Goal: Communication & Community: Answer question/provide support

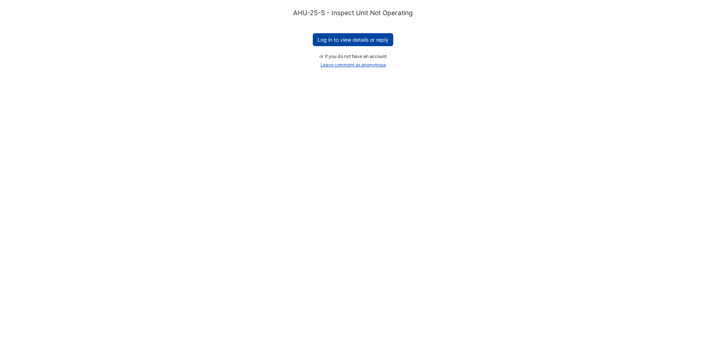
click at [360, 39] on button "Log in to view details or reply" at bounding box center [353, 39] width 80 height 13
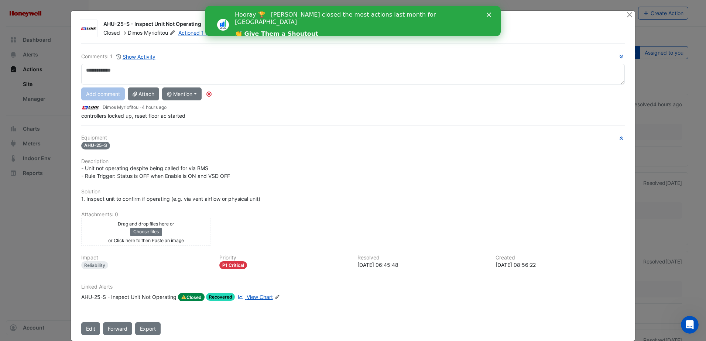
click at [257, 294] on span "View Chart" at bounding box center [260, 297] width 26 height 6
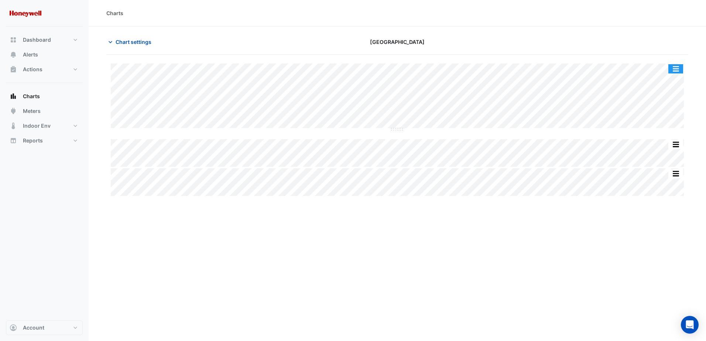
click at [676, 70] on button "button" at bounding box center [675, 68] width 15 height 9
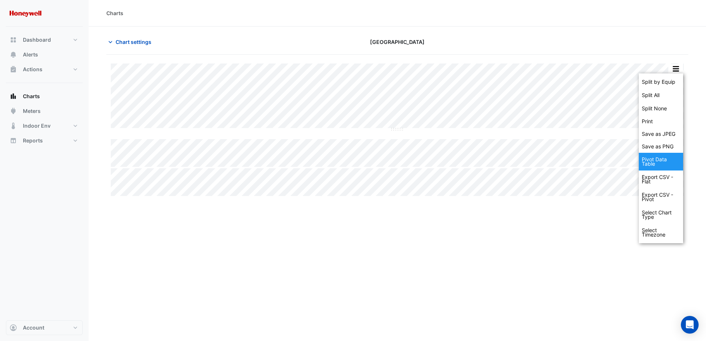
click at [654, 161] on div "Pivot Data Table" at bounding box center [661, 162] width 44 height 18
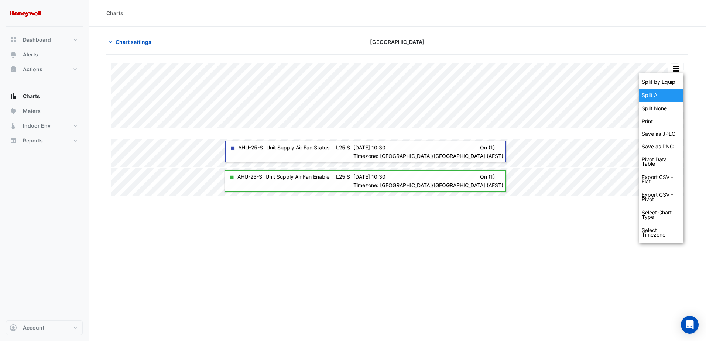
click at [662, 92] on div "Split All" at bounding box center [661, 95] width 44 height 13
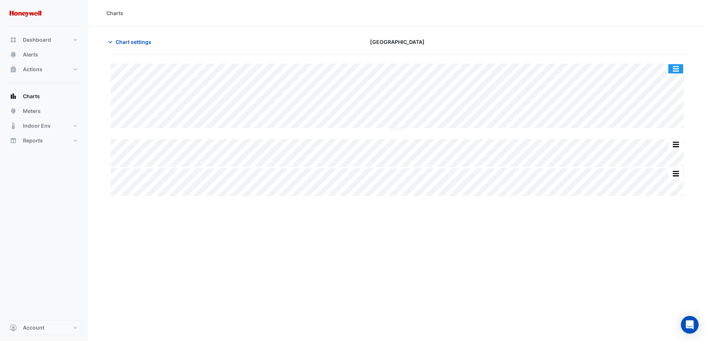
click at [681, 70] on button "button" at bounding box center [675, 68] width 15 height 9
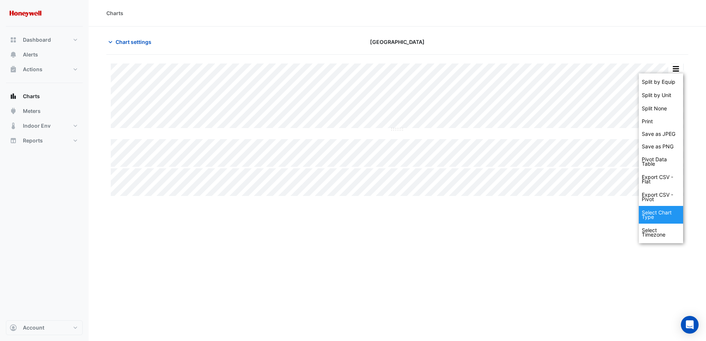
click at [656, 216] on div "Select Chart Type" at bounding box center [661, 215] width 44 height 18
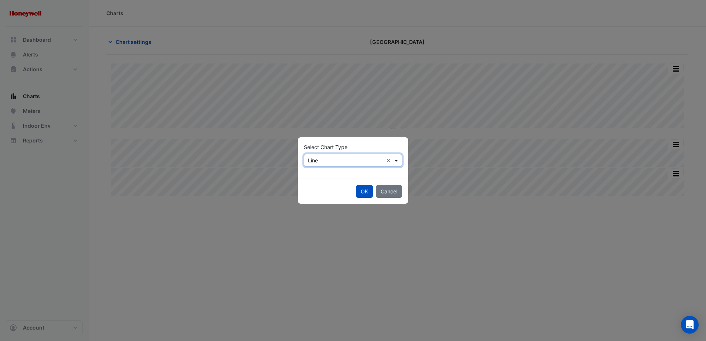
click at [394, 161] on span at bounding box center [396, 160] width 9 height 8
click at [320, 188] on span "Column" at bounding box center [319, 187] width 18 height 6
click at [360, 192] on button "OK" at bounding box center [364, 191] width 17 height 13
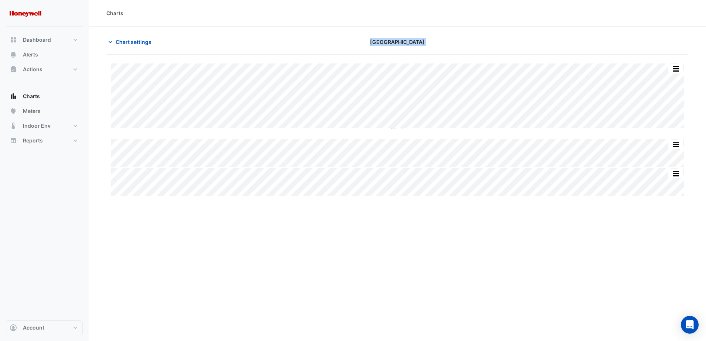
drag, startPoint x: 332, startPoint y: 39, endPoint x: 489, endPoint y: 201, distance: 225.5
click at [489, 201] on div "Charts Chart settings Chifley Tower Split by Equip Split by Unit Split None Pri…" at bounding box center [397, 170] width 617 height 341
click at [678, 69] on button "button" at bounding box center [675, 68] width 15 height 9
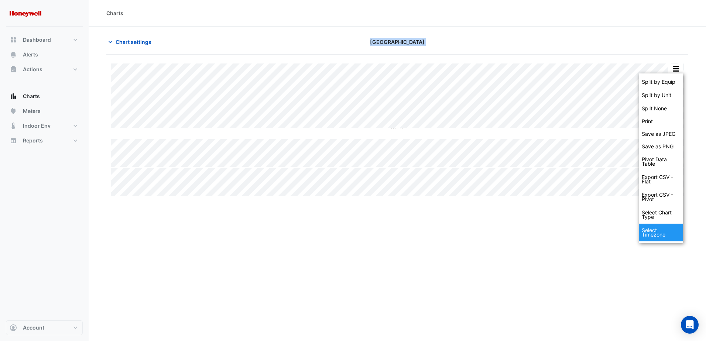
click at [653, 234] on div "Select Timezone" at bounding box center [661, 233] width 44 height 18
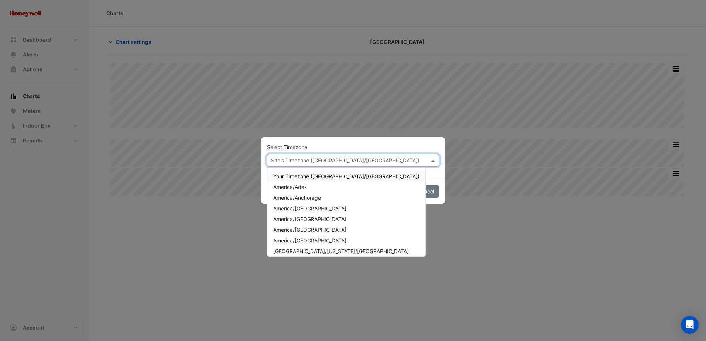
click at [433, 159] on span at bounding box center [433, 160] width 9 height 8
click at [324, 176] on span "Your Timezone (Australia/Sydney)" at bounding box center [346, 176] width 146 height 6
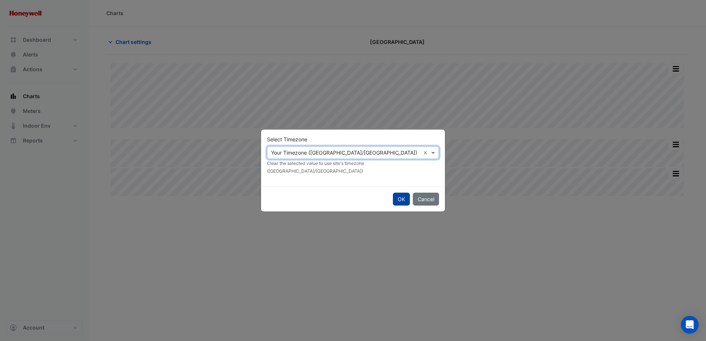
click at [397, 195] on button "OK" at bounding box center [401, 199] width 17 height 13
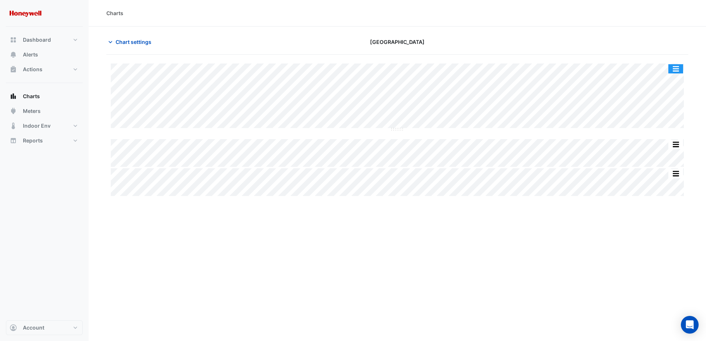
click at [677, 70] on button "button" at bounding box center [675, 68] width 15 height 9
click at [568, 270] on div "Charts Chart settings Chifley Tower Split by Equip Split by Unit Split None Pri…" at bounding box center [397, 170] width 617 height 341
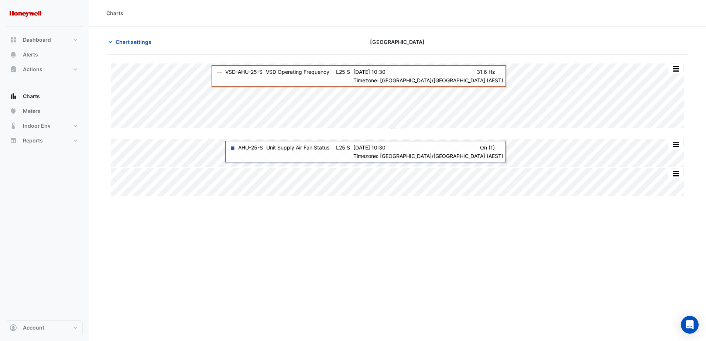
click at [481, 216] on div "Charts Chart settings Chifley Tower Split by Equip Split by Unit Split None Pri…" at bounding box center [397, 170] width 617 height 341
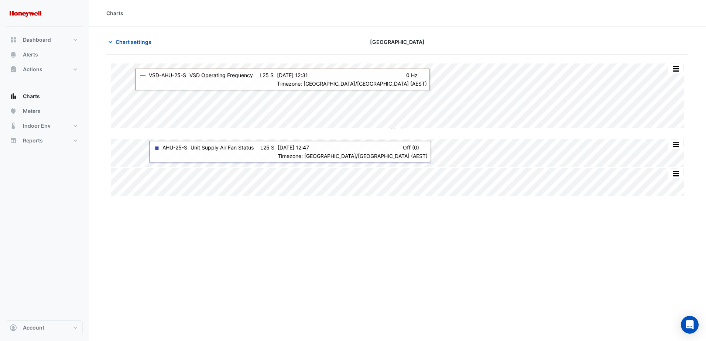
click at [567, 251] on div "Charts Chart settings Chifley Tower Split by Equip Split by Unit Split None Pri…" at bounding box center [397, 170] width 617 height 341
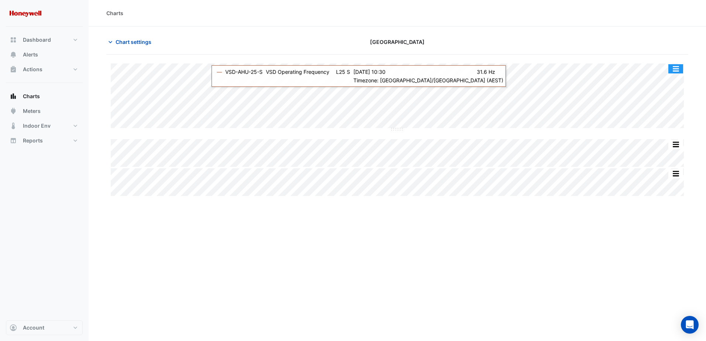
click at [672, 69] on button "button" at bounding box center [675, 68] width 15 height 9
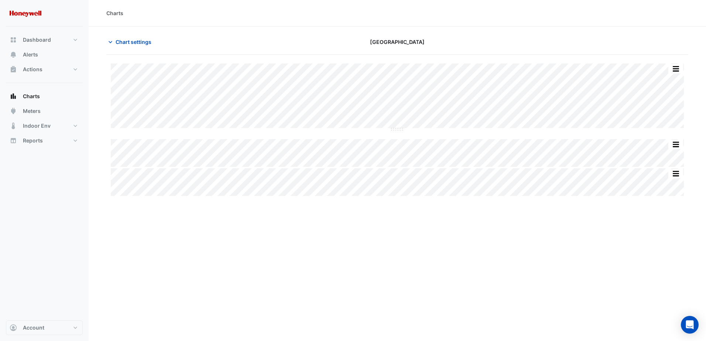
click at [488, 225] on div "Charts Chart settings Chifley Tower Split by Equip Split by Unit Split None Pri…" at bounding box center [397, 170] width 617 height 341
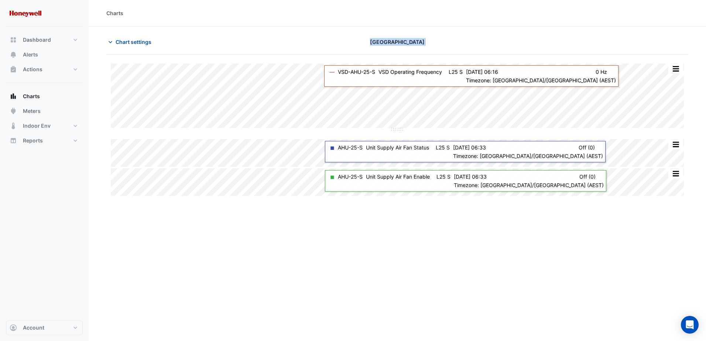
click at [320, 79] on section "Chart settings Chifley Tower Split by Equip Split by Unit Split None Print Save…" at bounding box center [397, 112] width 617 height 171
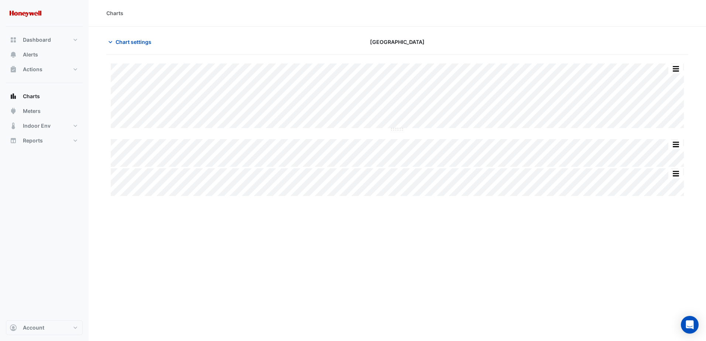
click at [350, 233] on div "Charts Chart settings Chifley Tower Split by Equip Split by Unit Split None Pri…" at bounding box center [397, 170] width 617 height 341
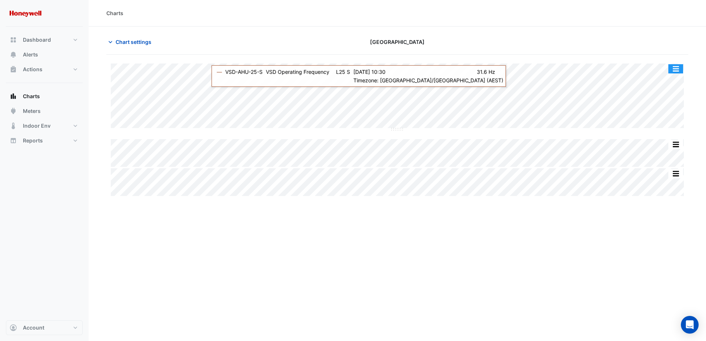
click at [676, 69] on button "button" at bounding box center [675, 68] width 15 height 9
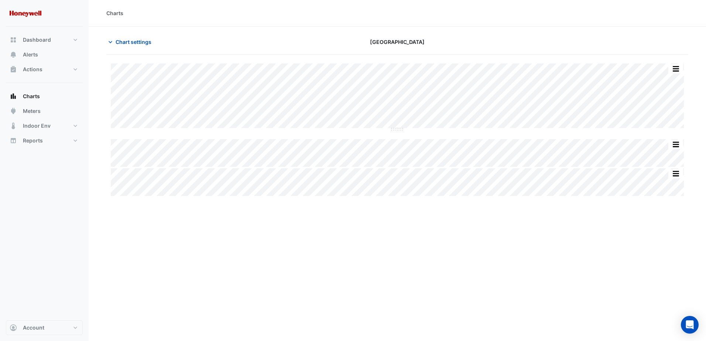
click at [568, 252] on div "Charts Chart settings Chifley Tower Split by Equip Split by Unit Split None Pri…" at bounding box center [397, 170] width 617 height 341
click at [688, 328] on icon "Open Intercom Messenger" at bounding box center [689, 325] width 8 height 10
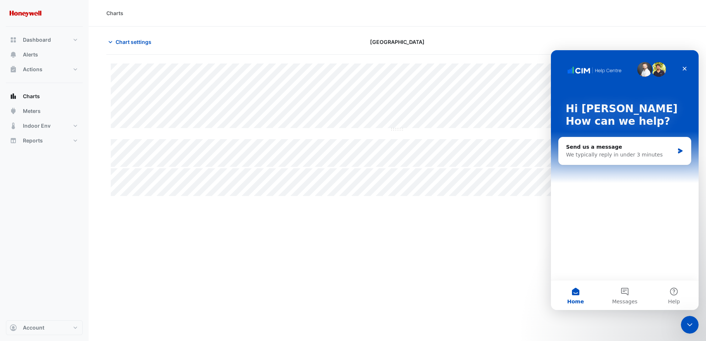
click at [462, 272] on div "Charts Chart settings Chifley Tower Split by Equip Split by Unit Split None Pri…" at bounding box center [397, 170] width 617 height 341
click at [682, 67] on icon "Close" at bounding box center [684, 69] width 6 height 6
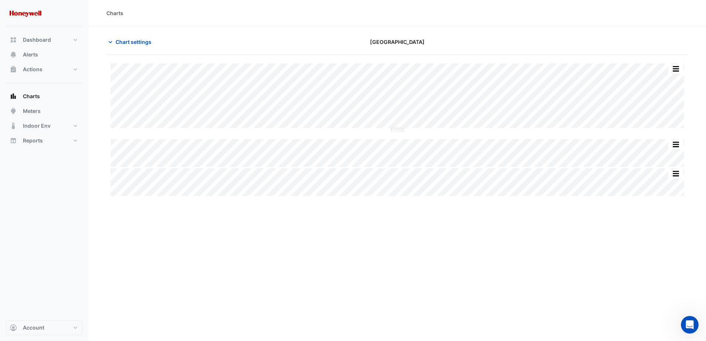
click at [510, 248] on div "Charts Chart settings Chifley Tower Split by Equip Split by Unit Split None Pri…" at bounding box center [397, 170] width 617 height 341
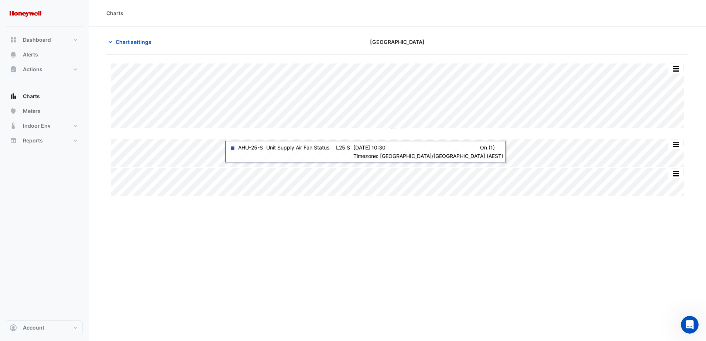
click at [406, 248] on div "Charts Chart settings Chifley Tower Split by Equip Split by Unit Split None Pri…" at bounding box center [397, 170] width 617 height 341
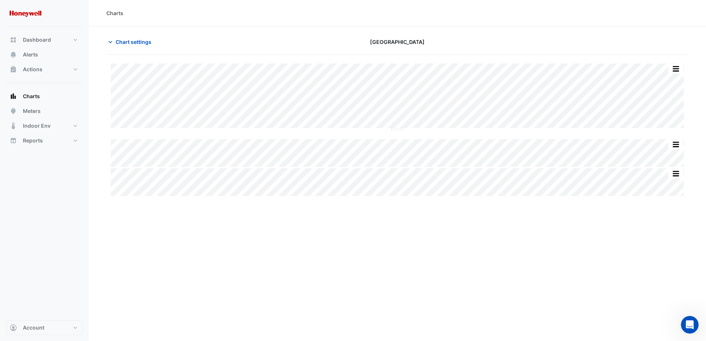
click at [383, 217] on div "Charts Chart settings Chifley Tower Split by Equip Split by Unit Split None Pri…" at bounding box center [397, 170] width 617 height 341
click at [687, 322] on icon "Open Intercom Messenger" at bounding box center [688, 324] width 12 height 12
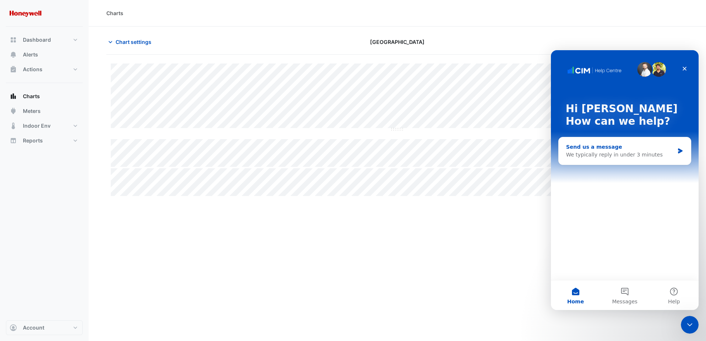
click at [590, 153] on div "We typically reply in under 3 minutes" at bounding box center [620, 155] width 108 height 8
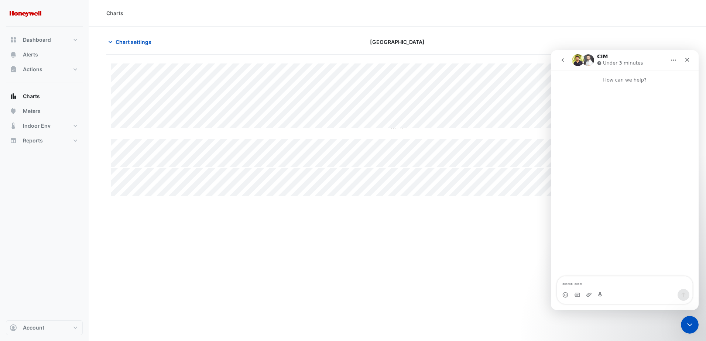
click at [626, 292] on div "Intercom messenger" at bounding box center [624, 295] width 135 height 12
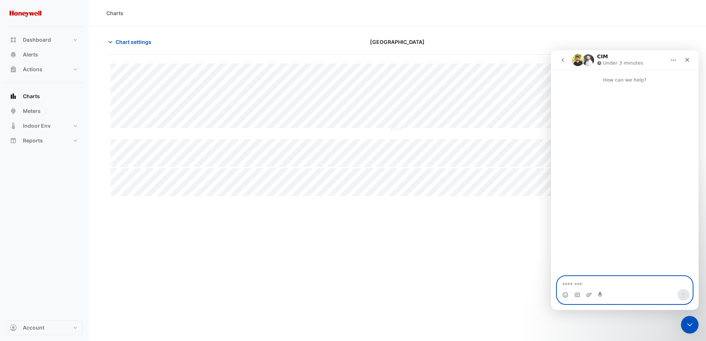
click at [573, 282] on textarea "Message…" at bounding box center [624, 282] width 135 height 13
type textarea "********"
type textarea "*"
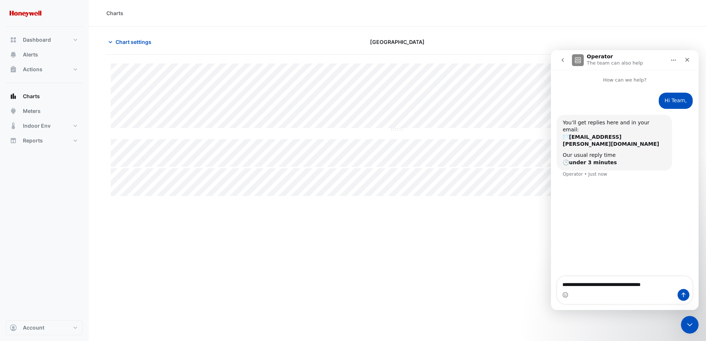
type textarea "**********"
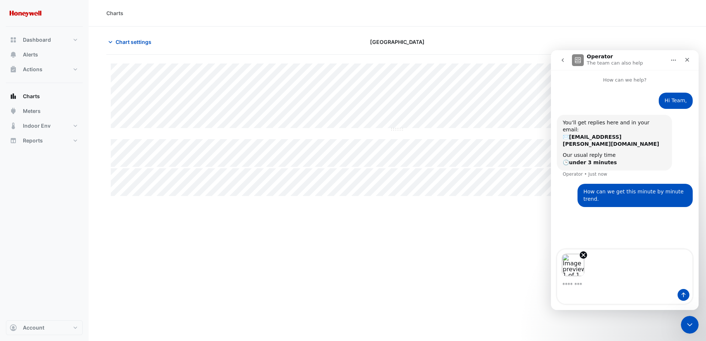
scroll to position [7, 0]
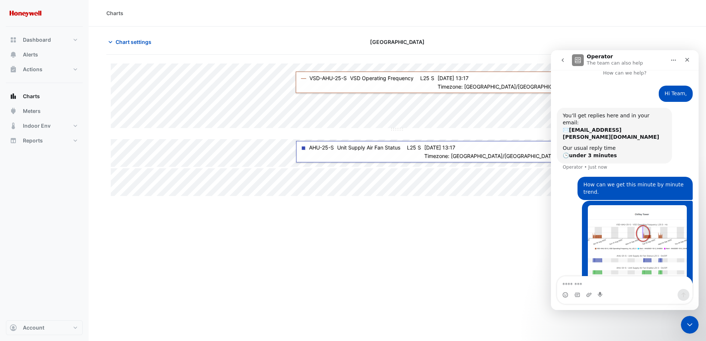
click at [620, 292] on div "Intercom messenger" at bounding box center [624, 295] width 135 height 12
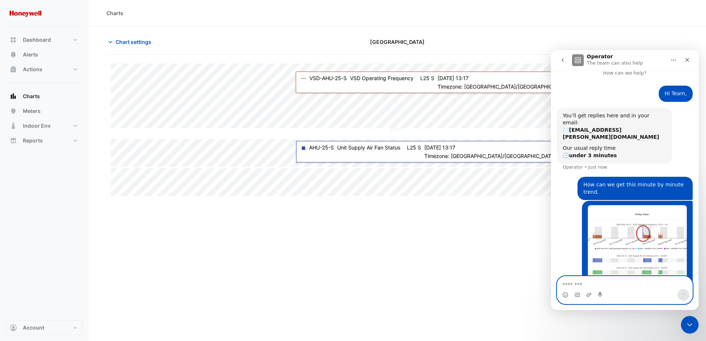
click at [607, 283] on textarea "Message…" at bounding box center [624, 282] width 135 height 13
paste textarea "**********"
type textarea "**********"
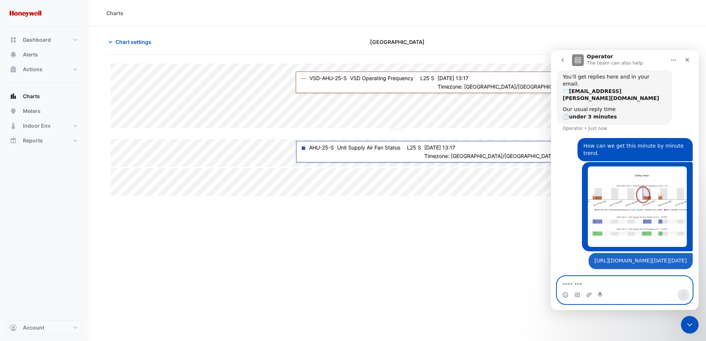
scroll to position [89, 0]
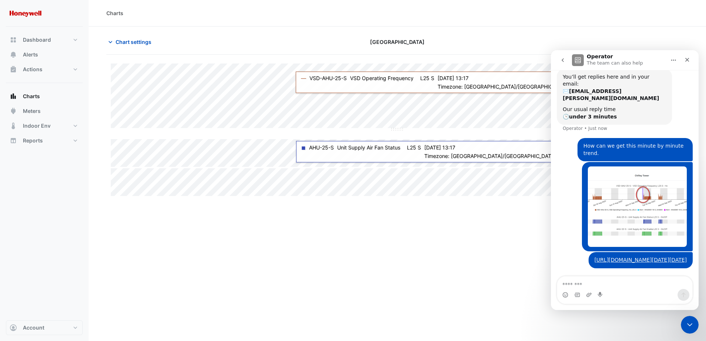
click at [395, 251] on div "Charts Chart settings Chifley Tower Split by Equip Split by Unit Split None Pri…" at bounding box center [397, 170] width 617 height 341
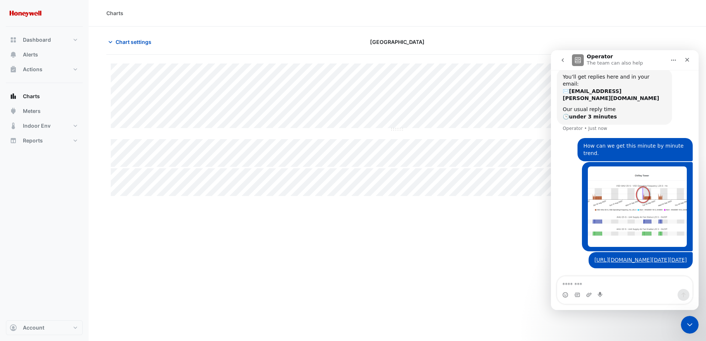
click at [406, 262] on div "Charts Chart settings Chifley Tower Split by Equip Split by Unit Split None Pri…" at bounding box center [397, 170] width 617 height 341
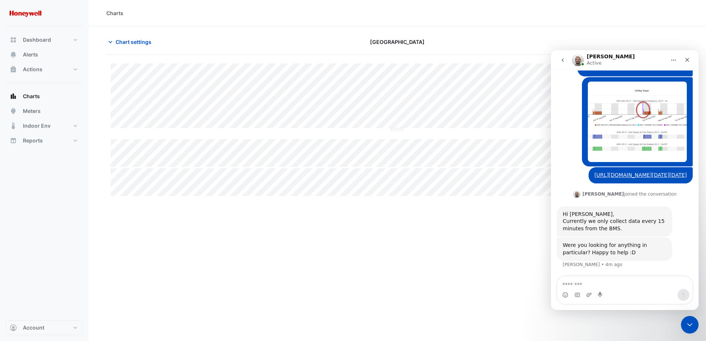
scroll to position [166, 0]
click at [291, 264] on div "Charts Chart settings Chifley Tower Split by Equip Split by Unit Split None Pri…" at bounding box center [397, 170] width 617 height 341
click at [619, 291] on div "Intercom messenger" at bounding box center [624, 295] width 135 height 12
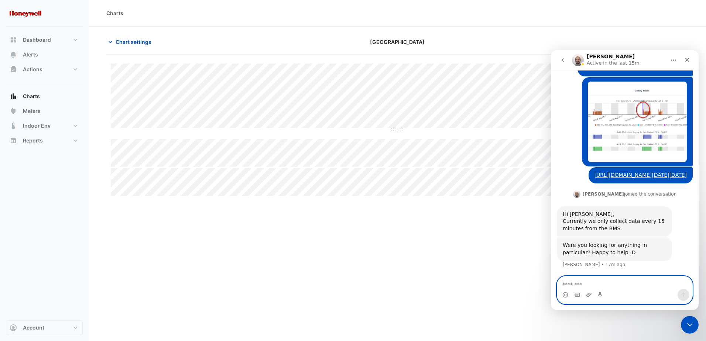
click at [585, 283] on textarea "Message…" at bounding box center [624, 282] width 135 height 13
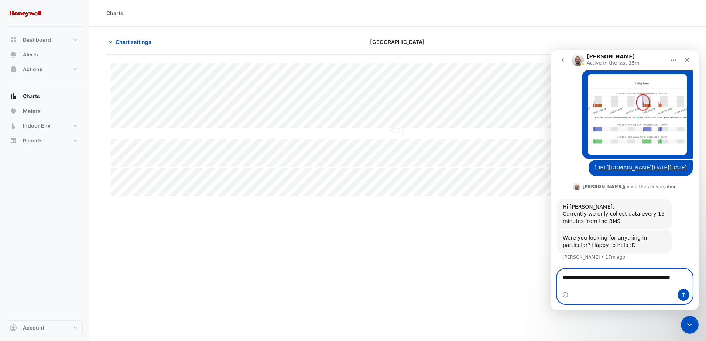
scroll to position [174, 0]
click at [663, 276] on textarea "**********" at bounding box center [624, 279] width 135 height 20
drag, startPoint x: 576, startPoint y: 284, endPoint x: 1146, endPoint y: 366, distance: 575.4
click at [576, 284] on textarea "**********" at bounding box center [624, 279] width 135 height 20
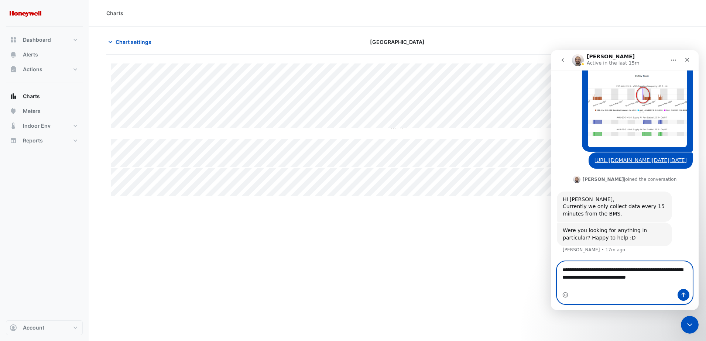
type textarea "**********"
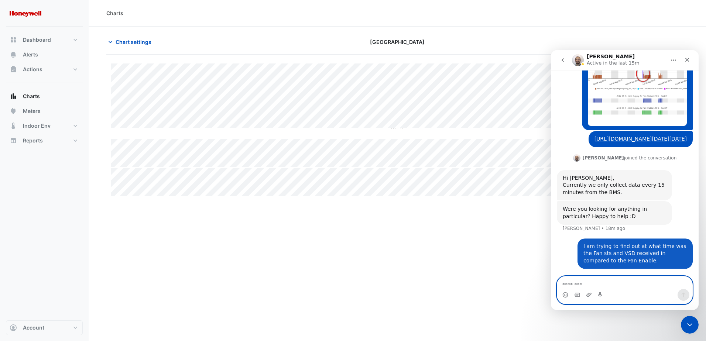
scroll to position [203, 0]
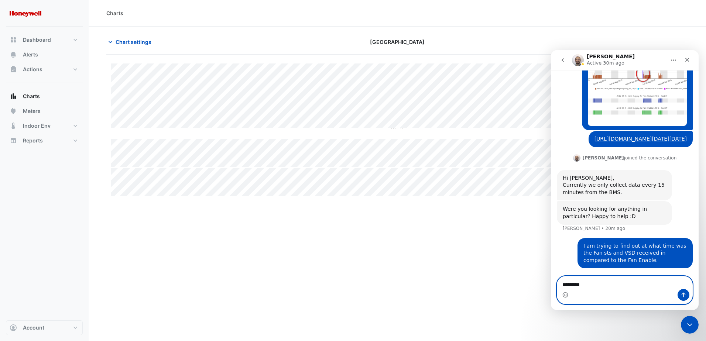
type textarea "**********"
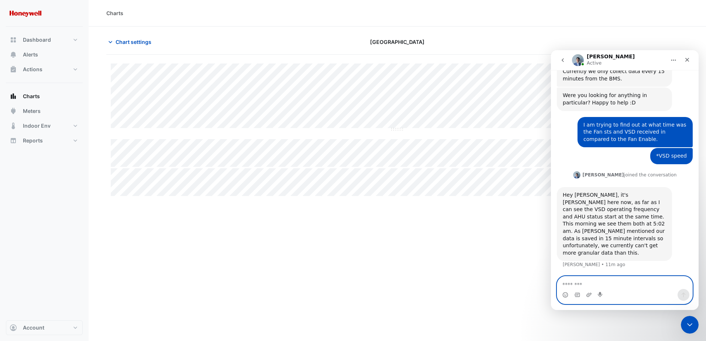
scroll to position [302, 0]
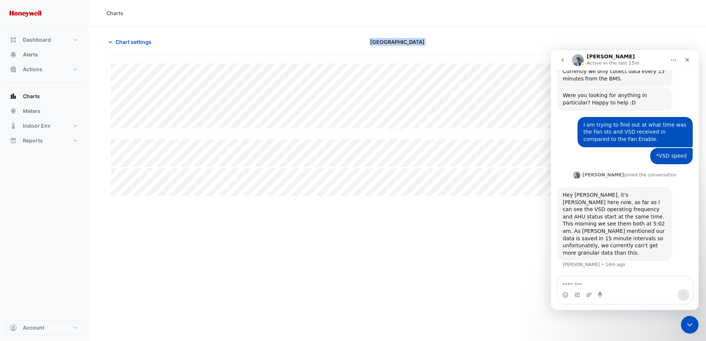
click at [380, 172] on section "Chart settings Chifley Tower Split by Equip Split by Unit Split None Print Save…" at bounding box center [397, 112] width 617 height 171
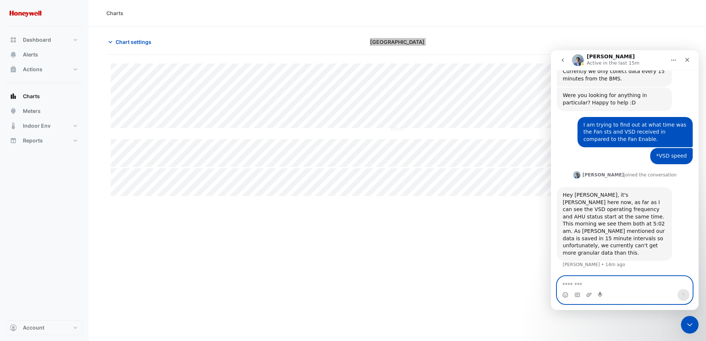
click at [594, 281] on textarea "Message…" at bounding box center [624, 282] width 135 height 13
type textarea "**********"
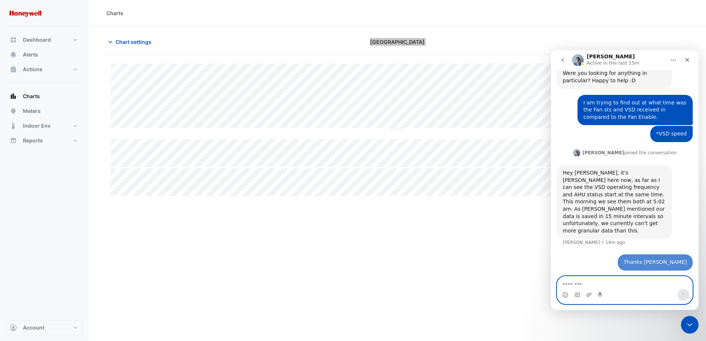
scroll to position [324, 0]
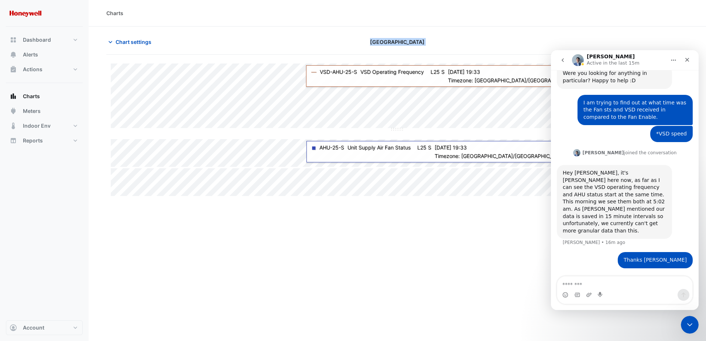
click at [254, 240] on div "Charts Chart settings Chifley Tower Split by Equip Split by Unit Split None Pri…" at bounding box center [397, 170] width 617 height 341
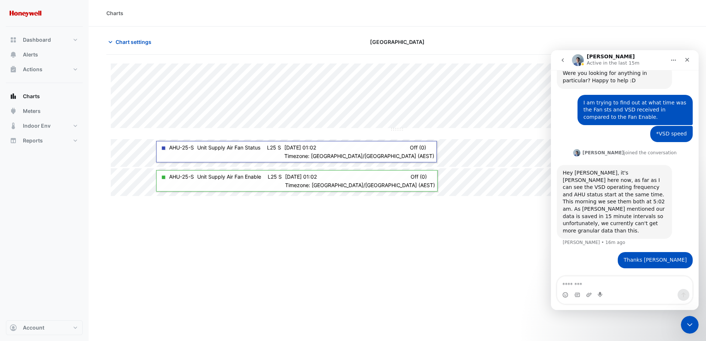
click at [235, 11] on div "Charts" at bounding box center [397, 13] width 582 height 8
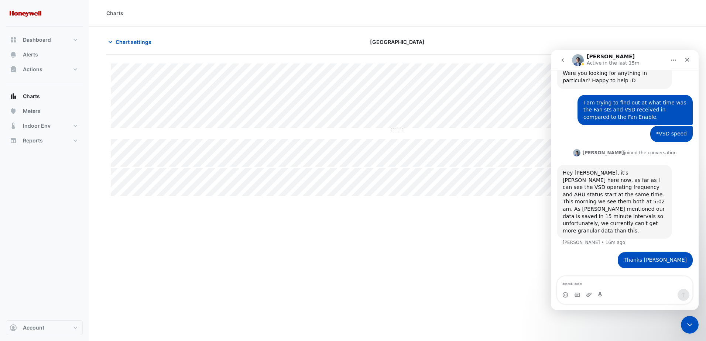
click at [236, 268] on div "Charts Chart settings Chifley Tower Split by Equip Split by Unit Split None Pri…" at bounding box center [397, 170] width 617 height 341
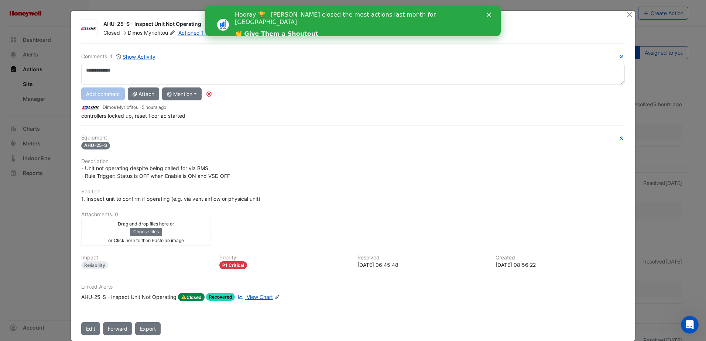
click at [489, 14] on polygon "Close" at bounding box center [488, 15] width 4 height 4
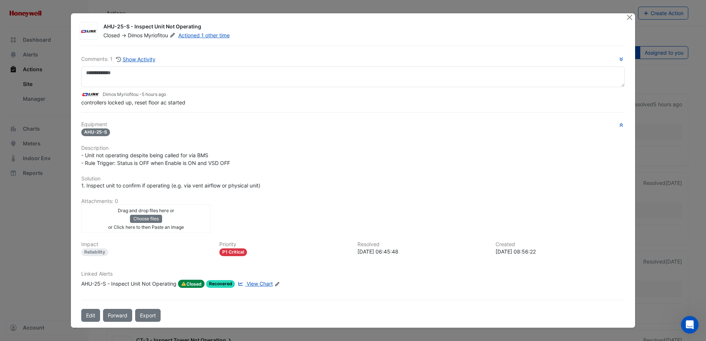
click at [661, 290] on ngb-modal-window "AHU-25-S - Inspect Unit Not Operating Closed -> Dimos Myriofitou Actioned 1 oth…" at bounding box center [353, 170] width 706 height 341
click at [41, 248] on ngb-modal-window "AHU-25-S - Inspect Unit Not Operating Closed -> Dimos Myriofitou Actioned 1 oth…" at bounding box center [353, 170] width 706 height 341
click at [629, 18] on button "Close" at bounding box center [630, 17] width 8 height 8
